Goal: Information Seeking & Learning: Learn about a topic

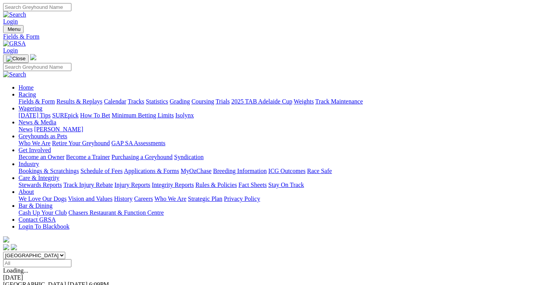
scroll to position [193, 0]
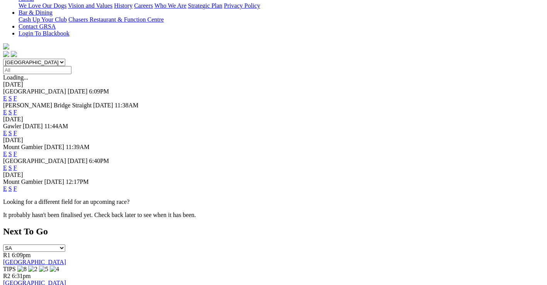
click at [17, 164] on link "F" at bounding box center [15, 167] width 3 height 7
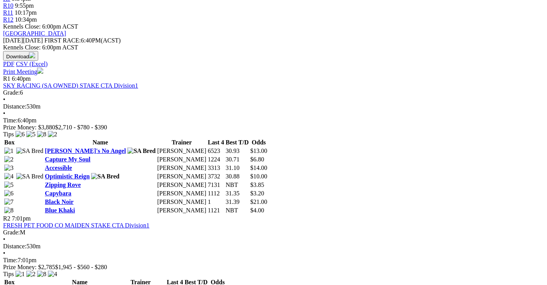
scroll to position [347, 0]
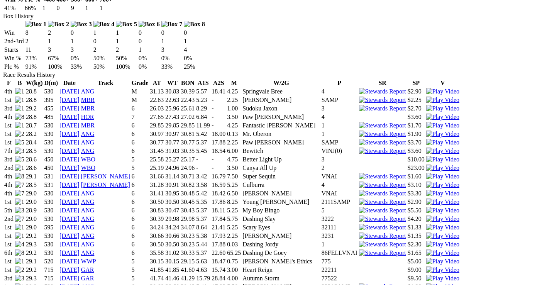
scroll to position [463, 0]
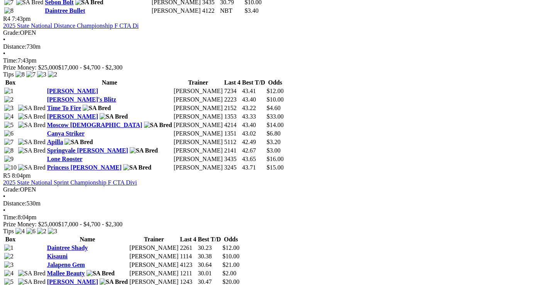
scroll to position [810, 0]
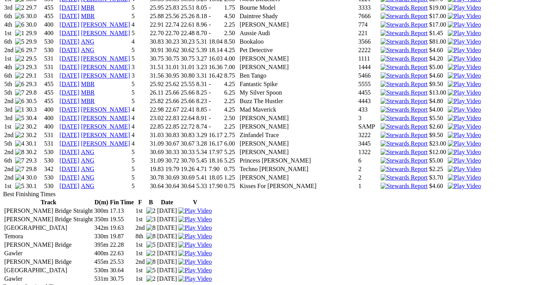
scroll to position [965, 0]
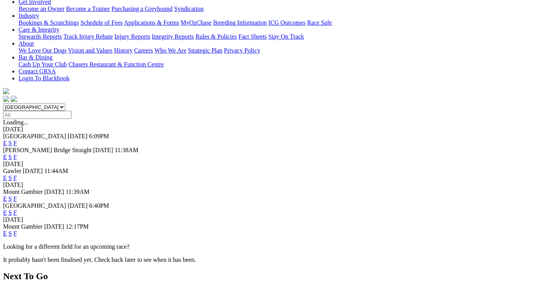
scroll to position [154, 0]
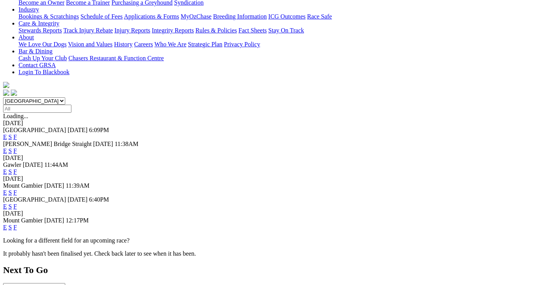
click at [17, 203] on link "F" at bounding box center [15, 206] width 3 height 7
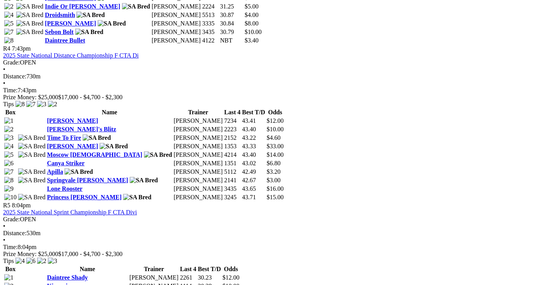
scroll to position [772, 0]
